Goal: Information Seeking & Learning: Learn about a topic

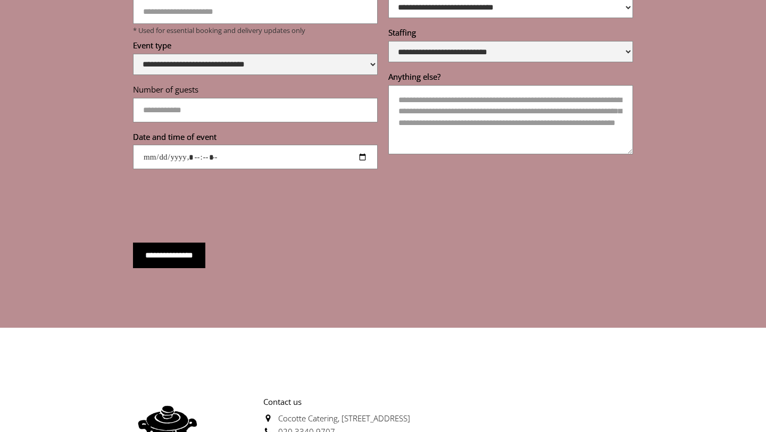
scroll to position [3806, 0]
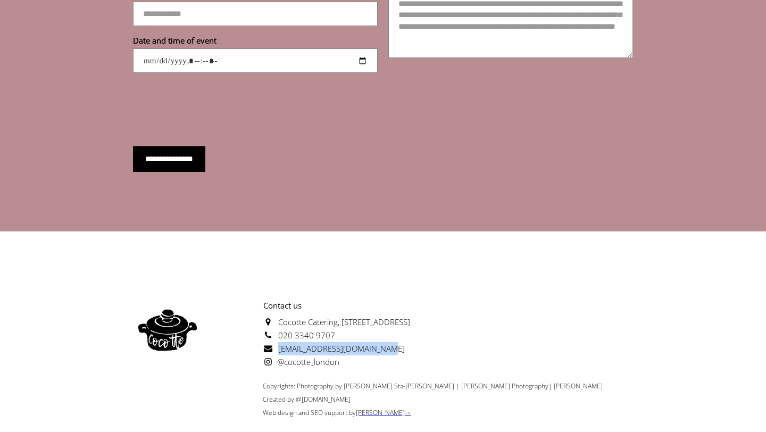
drag, startPoint x: 376, startPoint y: 318, endPoint x: 274, endPoint y: 323, distance: 102.3
click at [274, 323] on p "Contact us [GEOGRAPHIC_DATA][STREET_ADDRESS] 020 3340 9707 [EMAIL_ADDRESS][DOMA…" at bounding box center [306, 334] width 208 height 70
copy span "[EMAIL_ADDRESS][DOMAIN_NAME]"
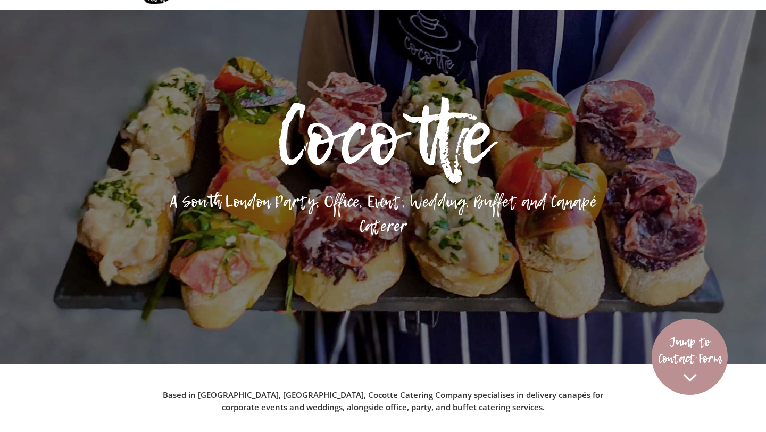
scroll to position [0, 0]
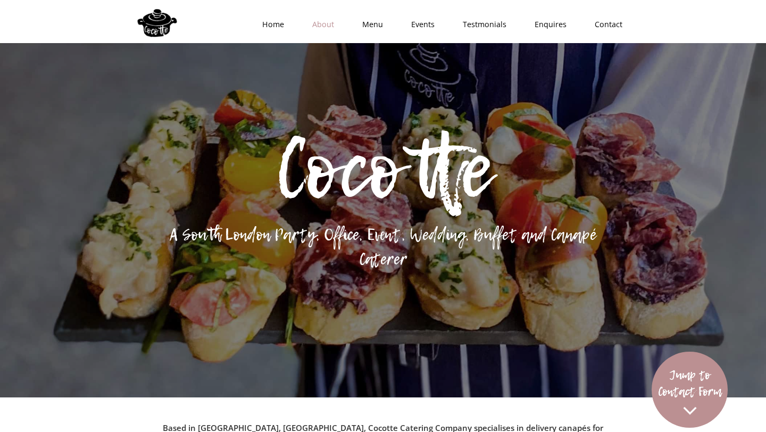
click at [328, 18] on link "About" at bounding box center [320, 25] width 50 height 32
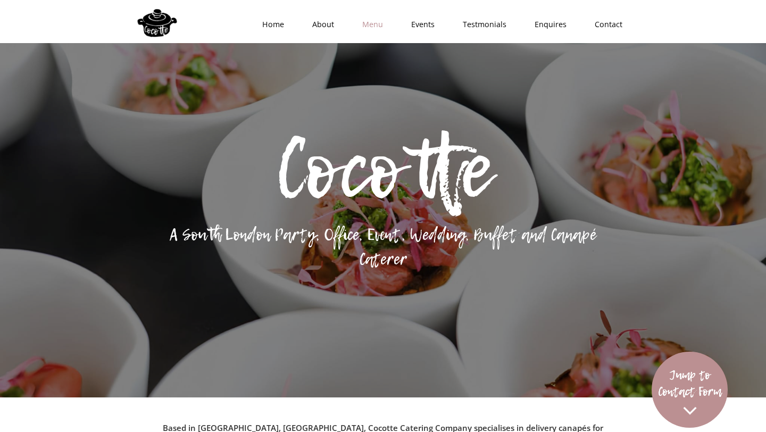
click at [376, 23] on link "Menu" at bounding box center [369, 25] width 49 height 32
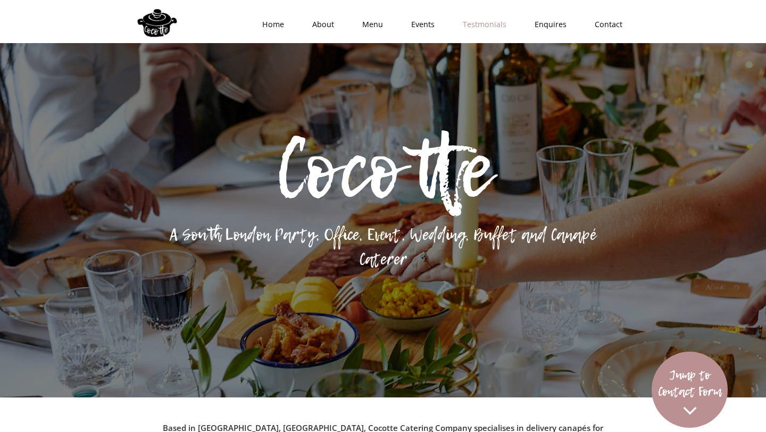
click at [499, 32] on link "Testmonials" at bounding box center [481, 25] width 72 height 32
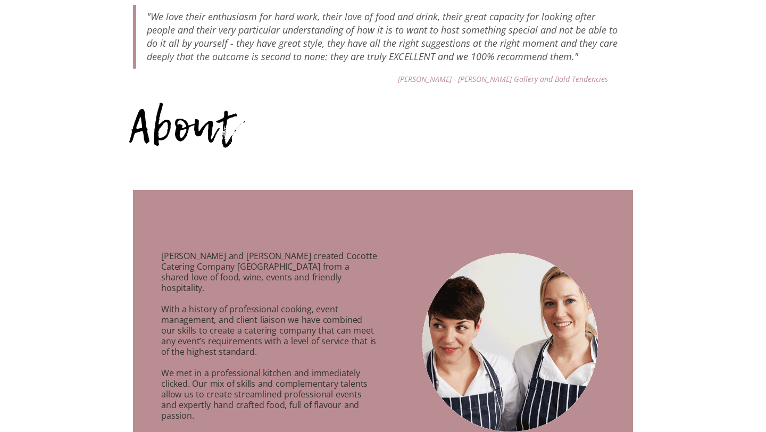
scroll to position [221, 0]
